Goal: Information Seeking & Learning: Learn about a topic

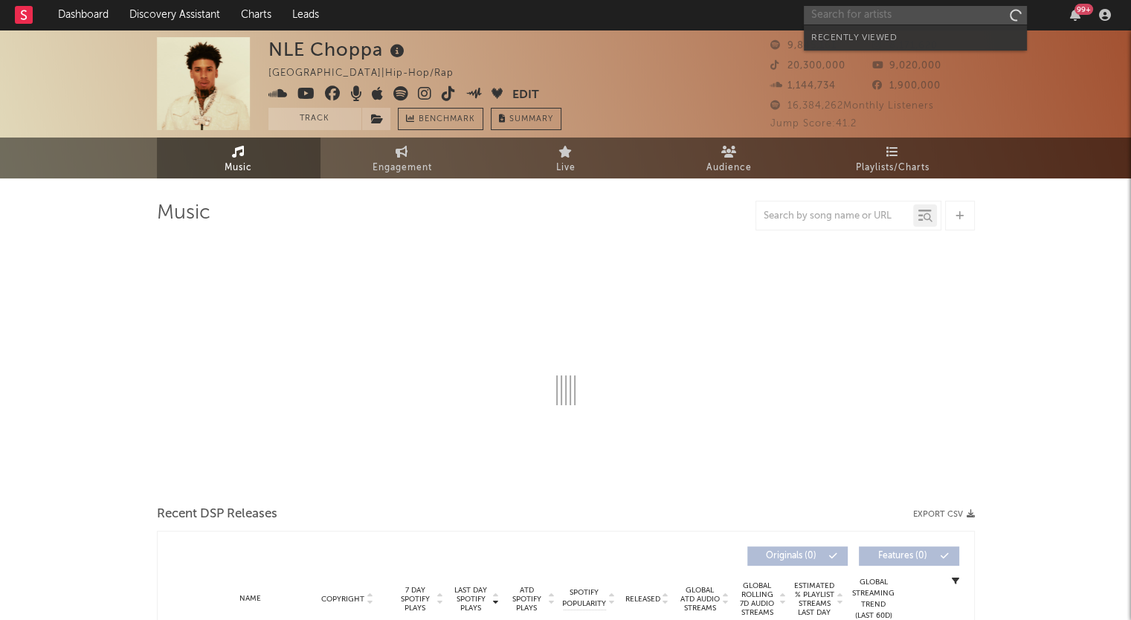
click at [861, 15] on input "text" at bounding box center [915, 15] width 223 height 19
type input "Lights"
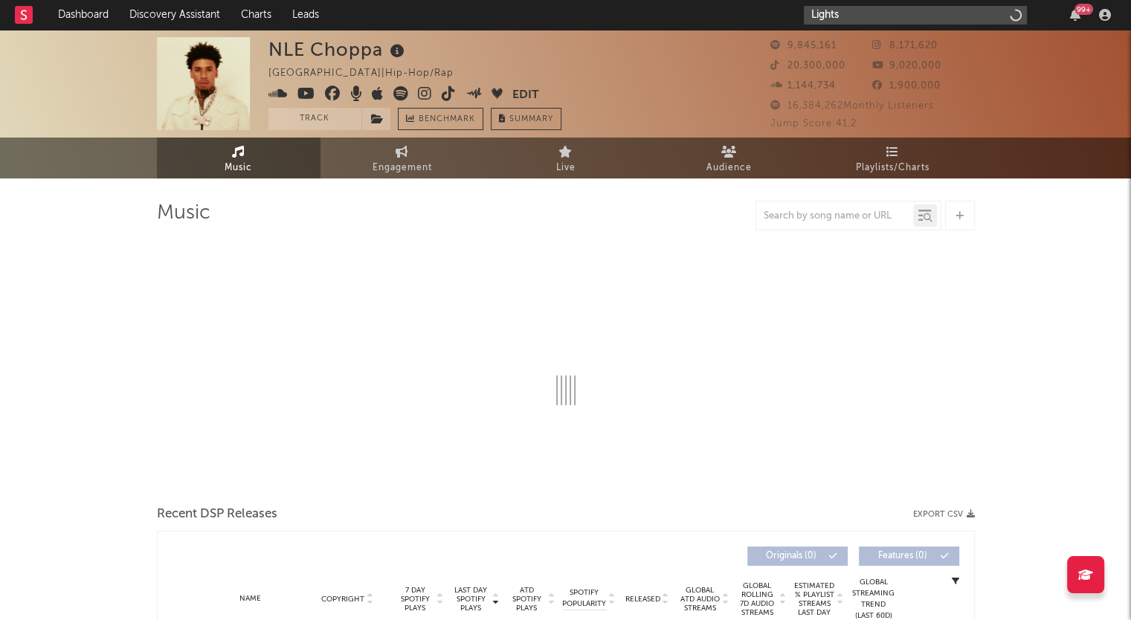
select select "6m"
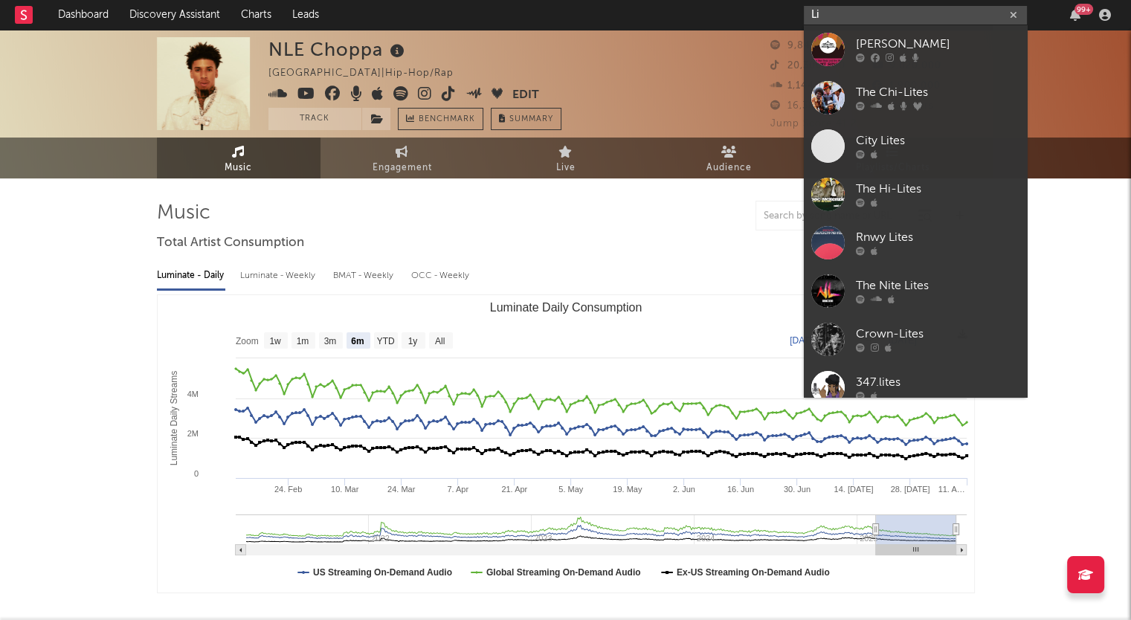
type input "L"
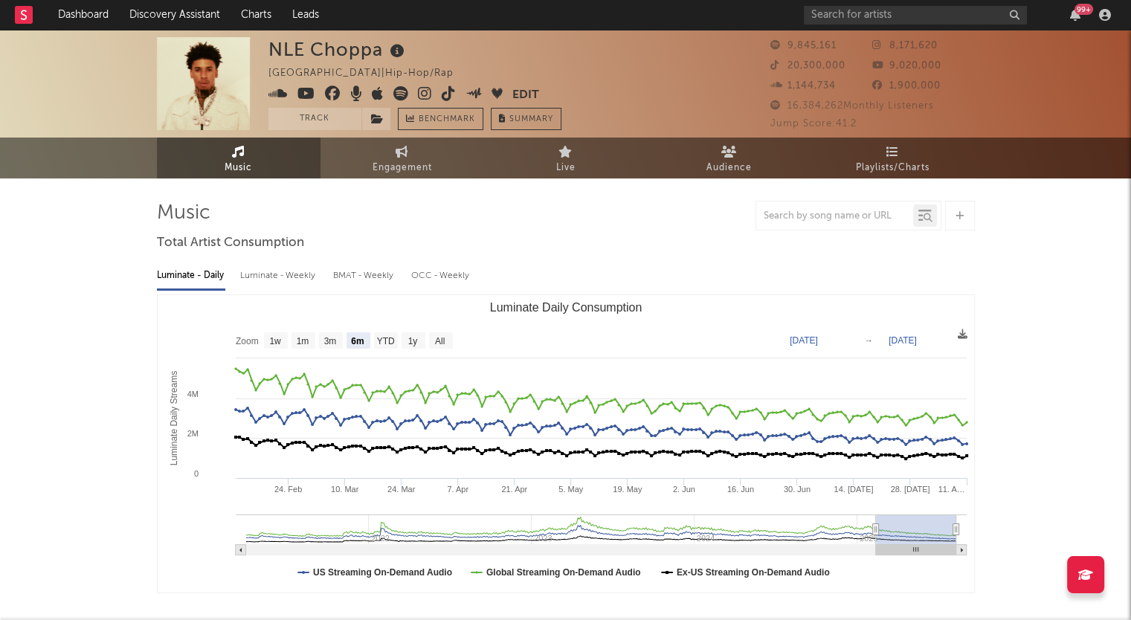
click at [760, 10] on nav "Dashboard Discovery Assistant Charts Leads 99 +" at bounding box center [565, 15] width 1131 height 30
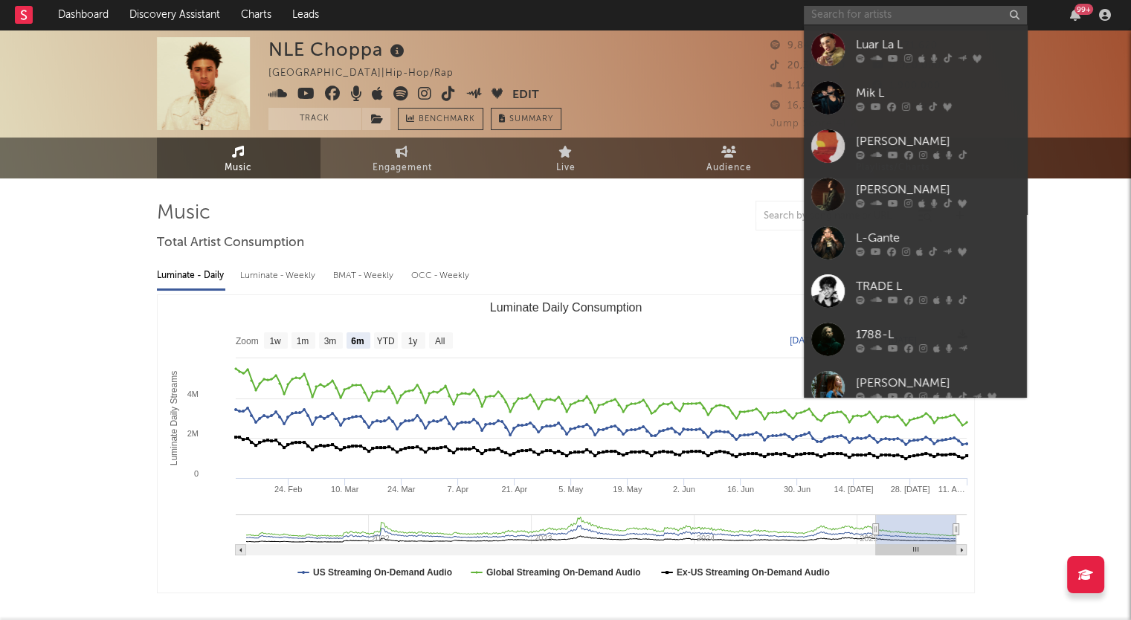
click at [876, 22] on input "text" at bounding box center [915, 15] width 223 height 19
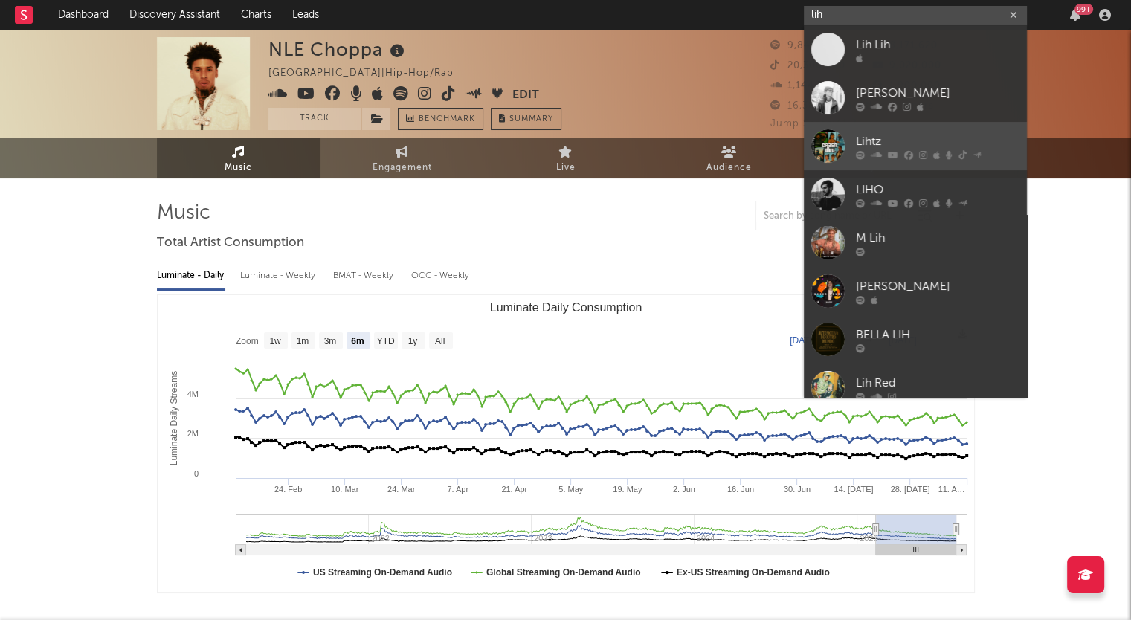
type input "lih"
click at [838, 132] on div at bounding box center [828, 145] width 33 height 33
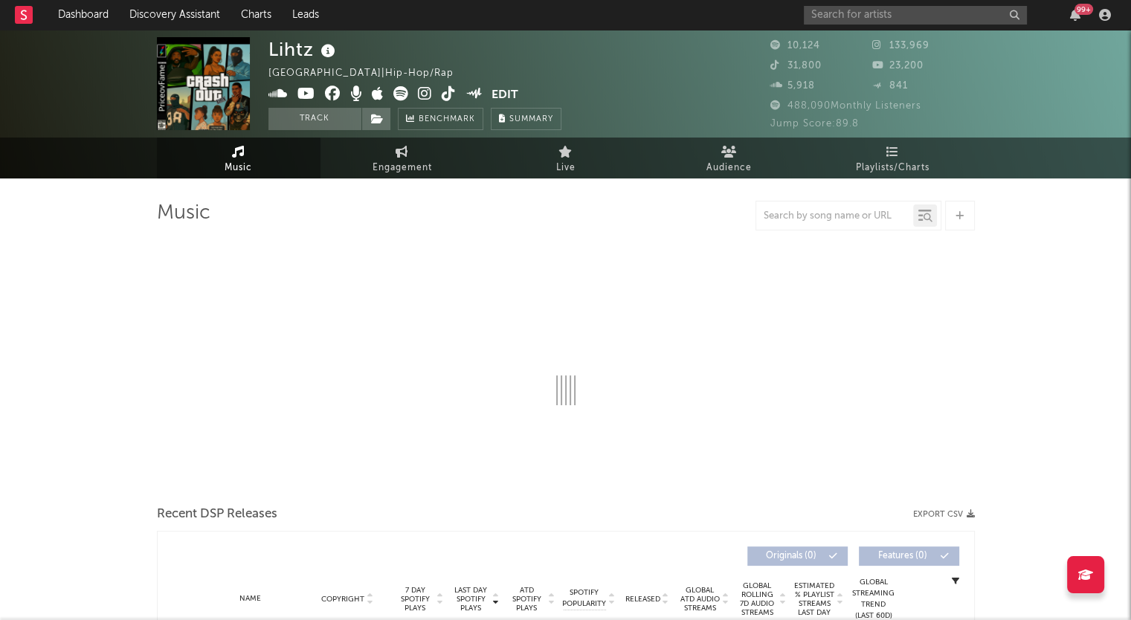
select select "6m"
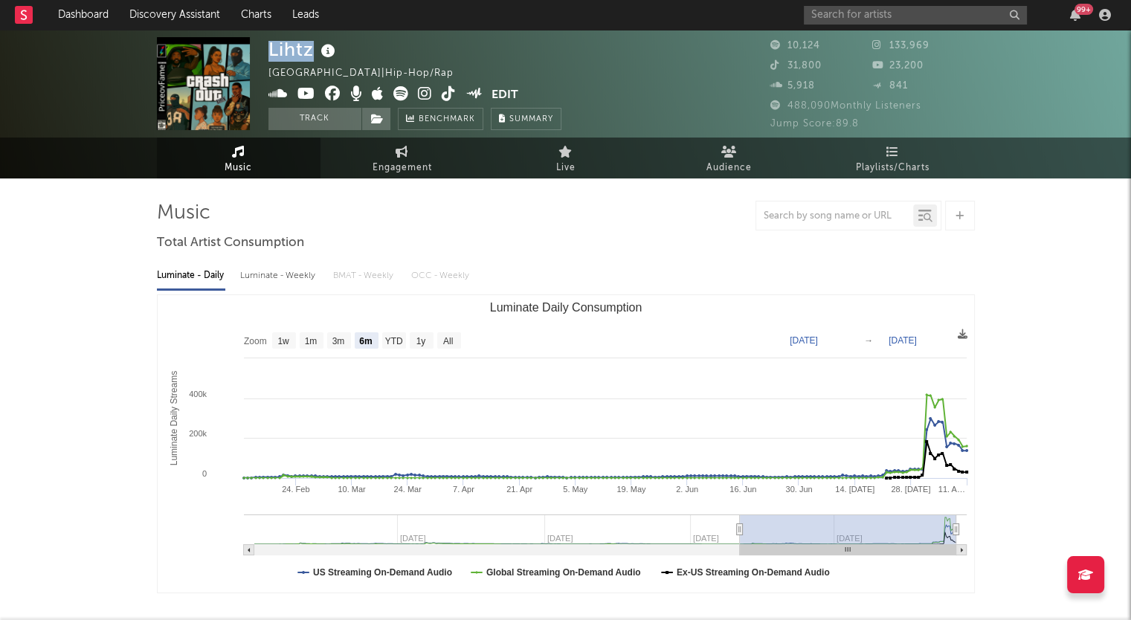
drag, startPoint x: 312, startPoint y: 57, endPoint x: 270, endPoint y: 48, distance: 42.6
click at [270, 48] on div "Lihtz" at bounding box center [304, 49] width 71 height 25
click at [897, 167] on span "Playlists/Charts" at bounding box center [893, 168] width 74 height 18
